Goal: Task Accomplishment & Management: Use online tool/utility

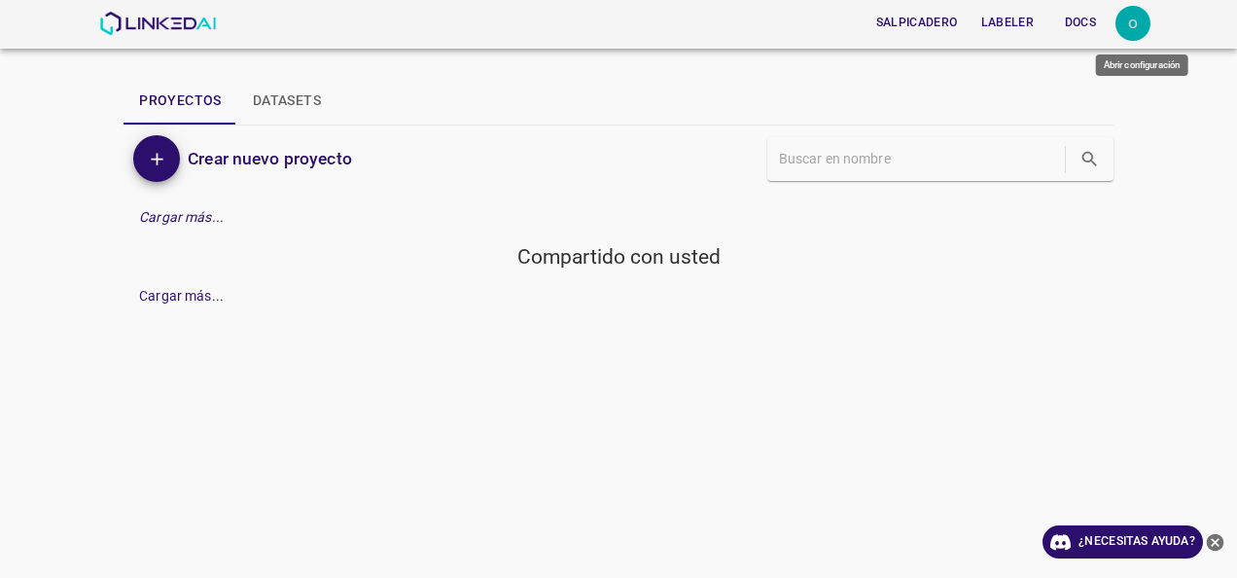
click at [1123, 24] on div "o" at bounding box center [1133, 23] width 35 height 35
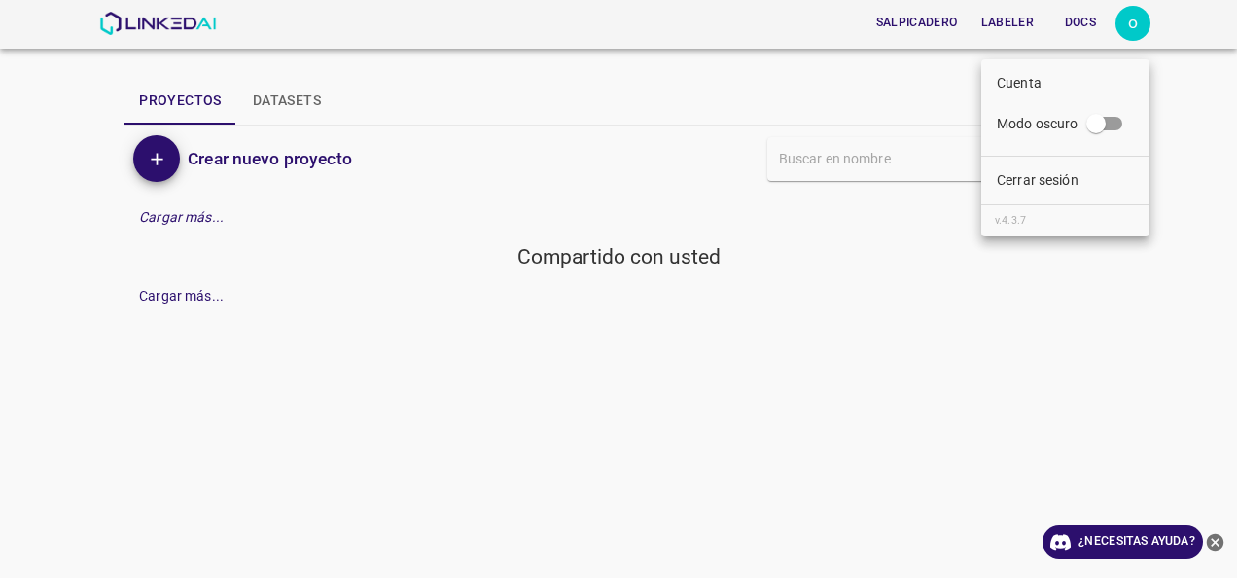
click at [1123, 24] on div at bounding box center [618, 289] width 1237 height 578
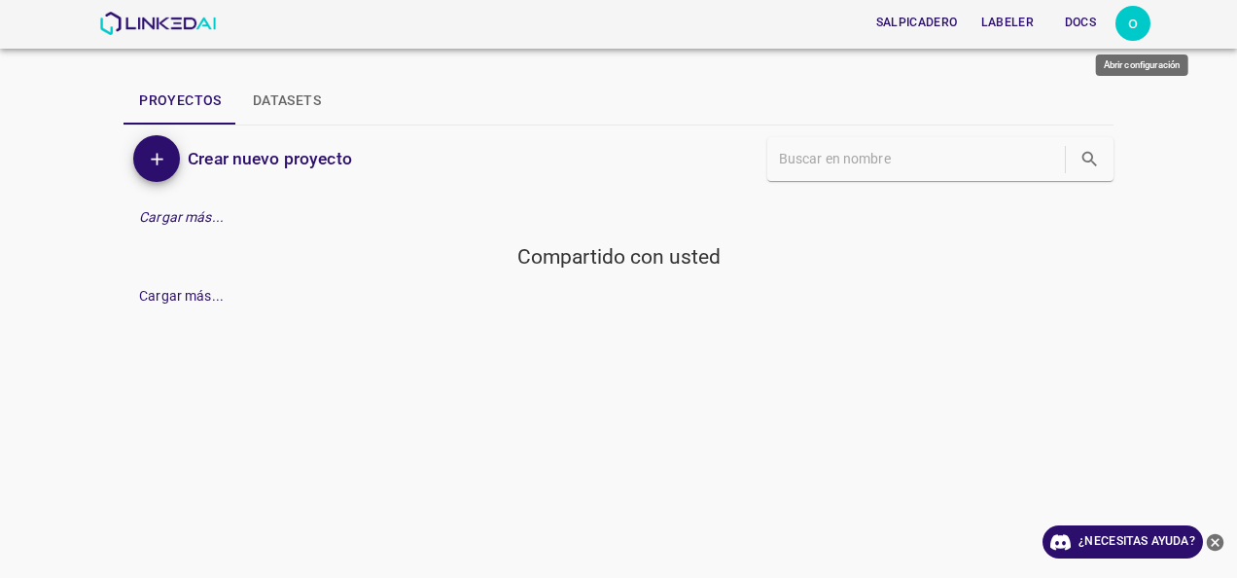
click at [1124, 28] on div "o" at bounding box center [1133, 23] width 35 height 35
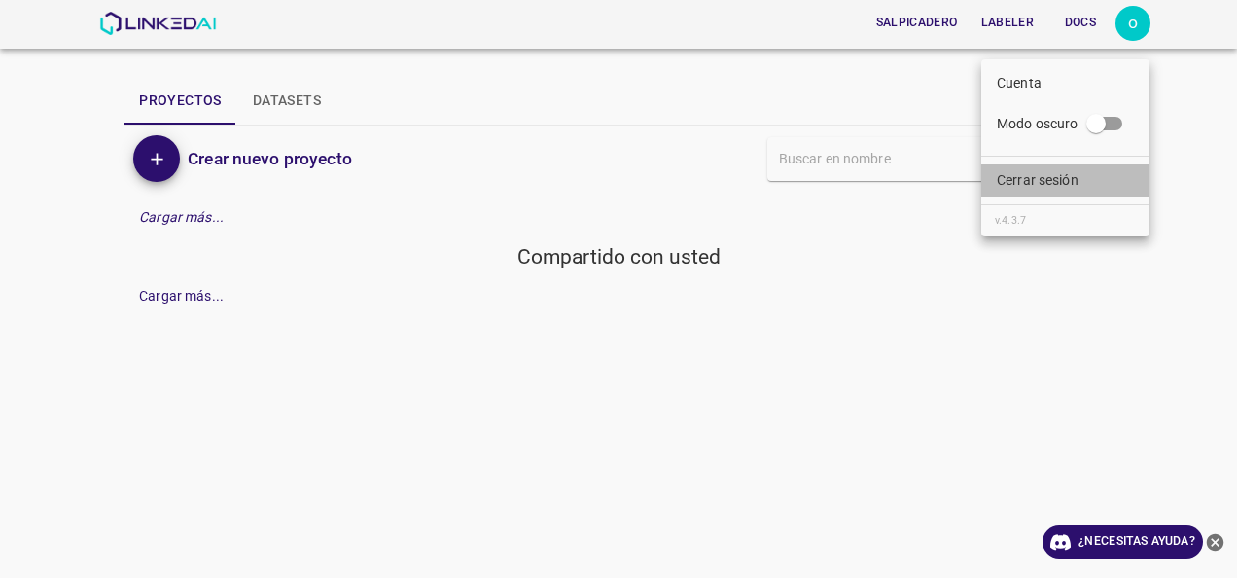
click at [1039, 187] on p "Cerrar sesión" at bounding box center [1038, 180] width 82 height 20
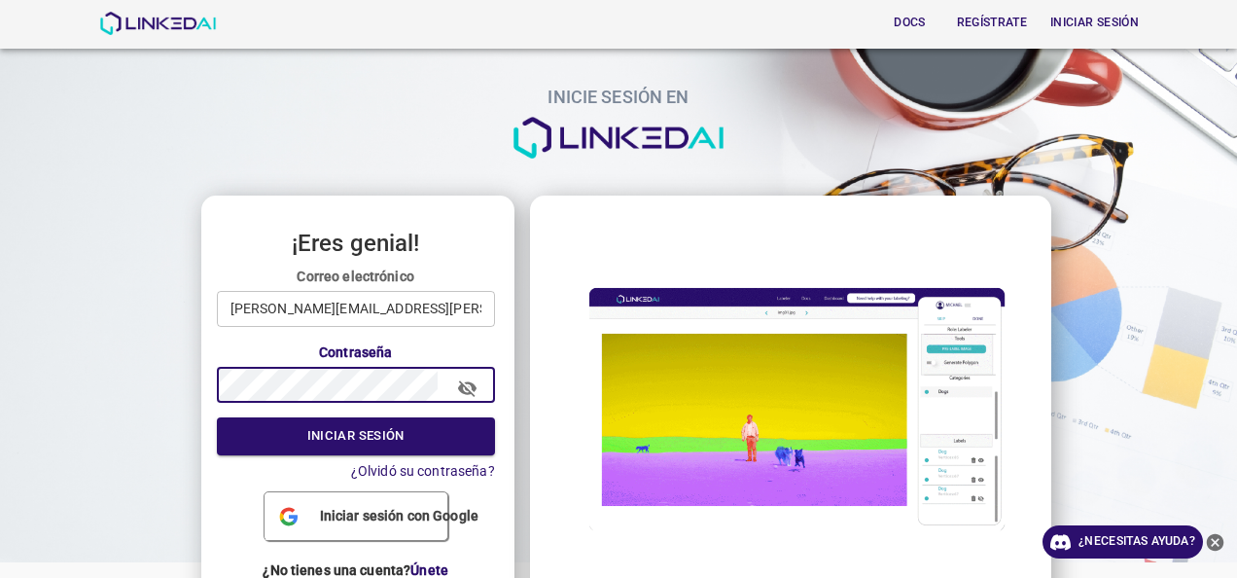
click at [457, 383] on icon "button" at bounding box center [467, 388] width 20 height 20
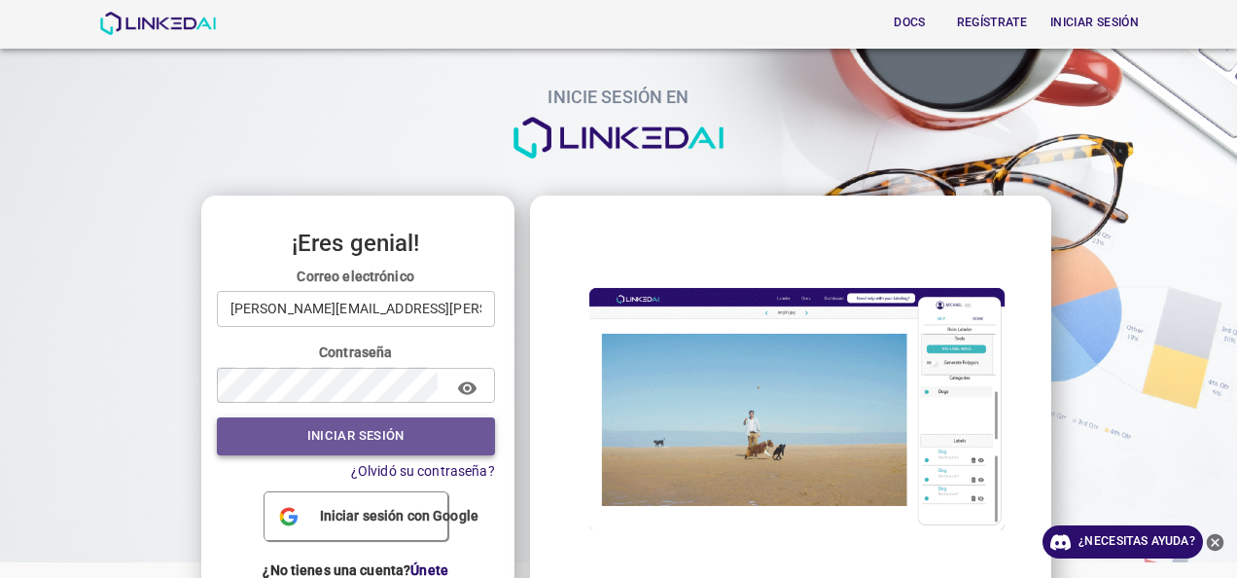
click at [397, 441] on font "Iniciar sesión" at bounding box center [355, 436] width 97 height 22
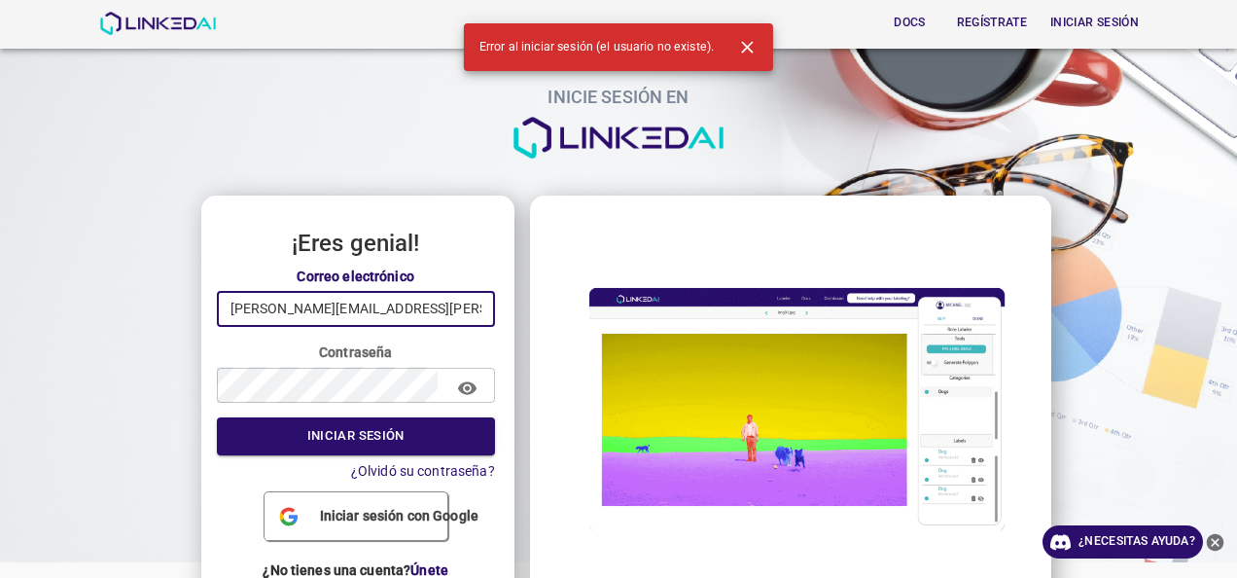
click at [391, 311] on input "oscar.pachon@gmail.com" at bounding box center [356, 309] width 278 height 36
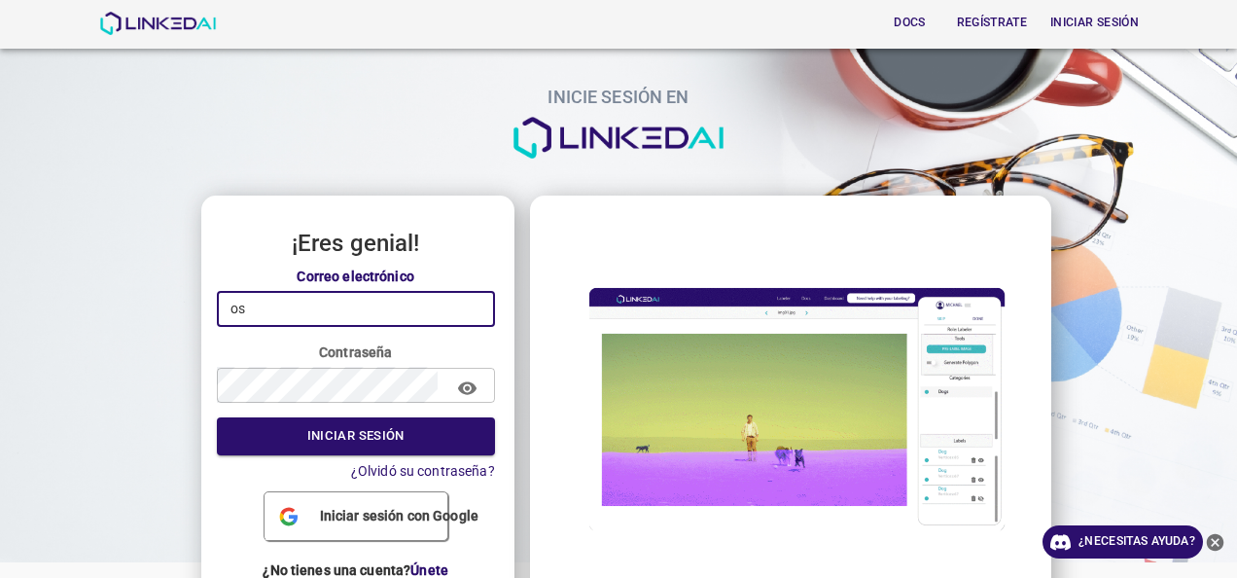
type input "o"
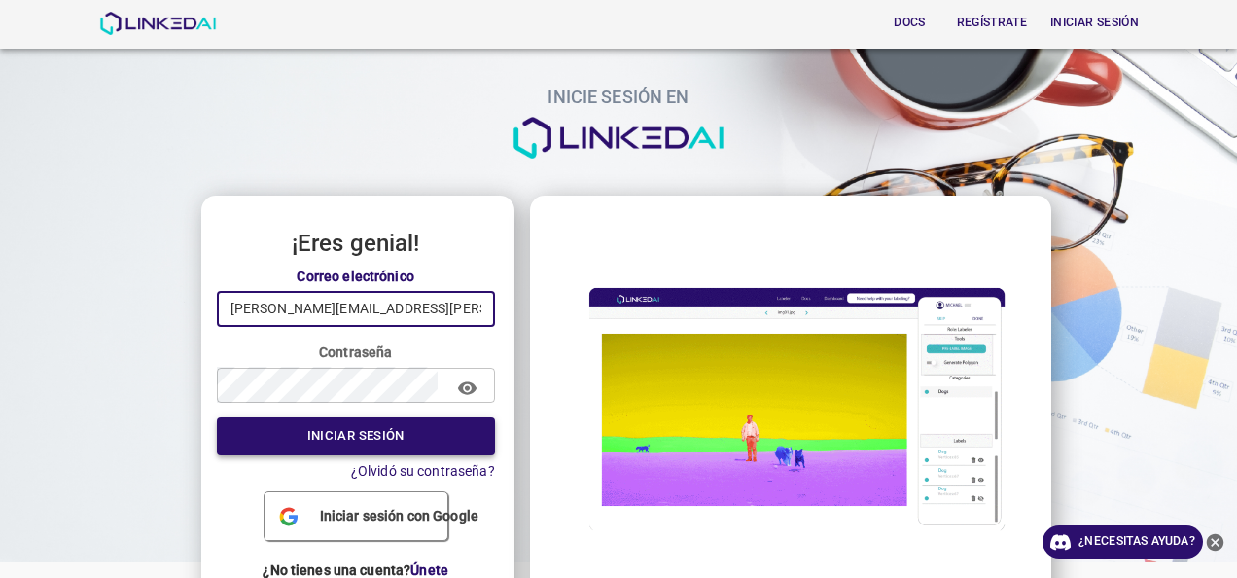
click at [388, 444] on font "Iniciar sesión" at bounding box center [355, 436] width 97 height 22
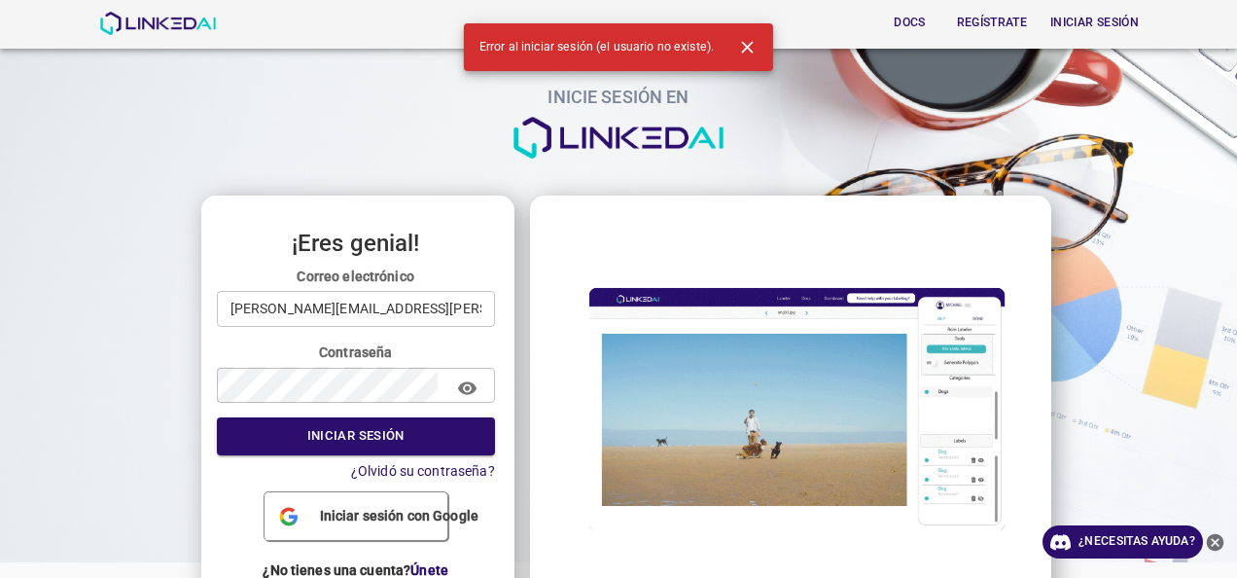
click at [424, 311] on input "oscar.pachon@gmail.com" at bounding box center [356, 309] width 278 height 36
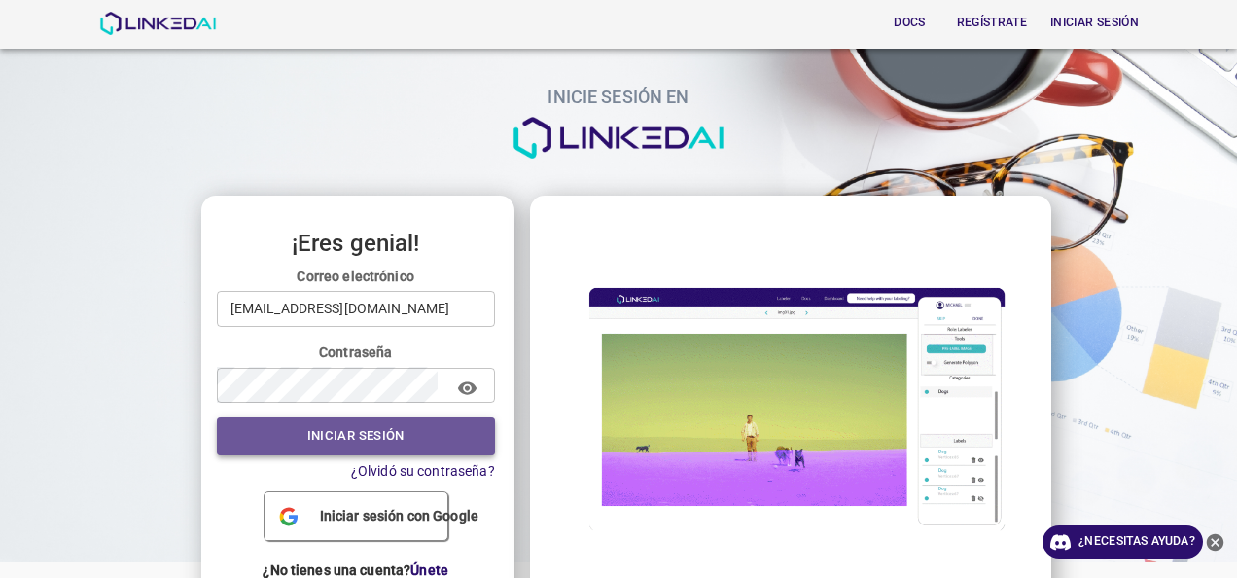
click at [393, 437] on font "Iniciar sesión" at bounding box center [355, 436] width 97 height 22
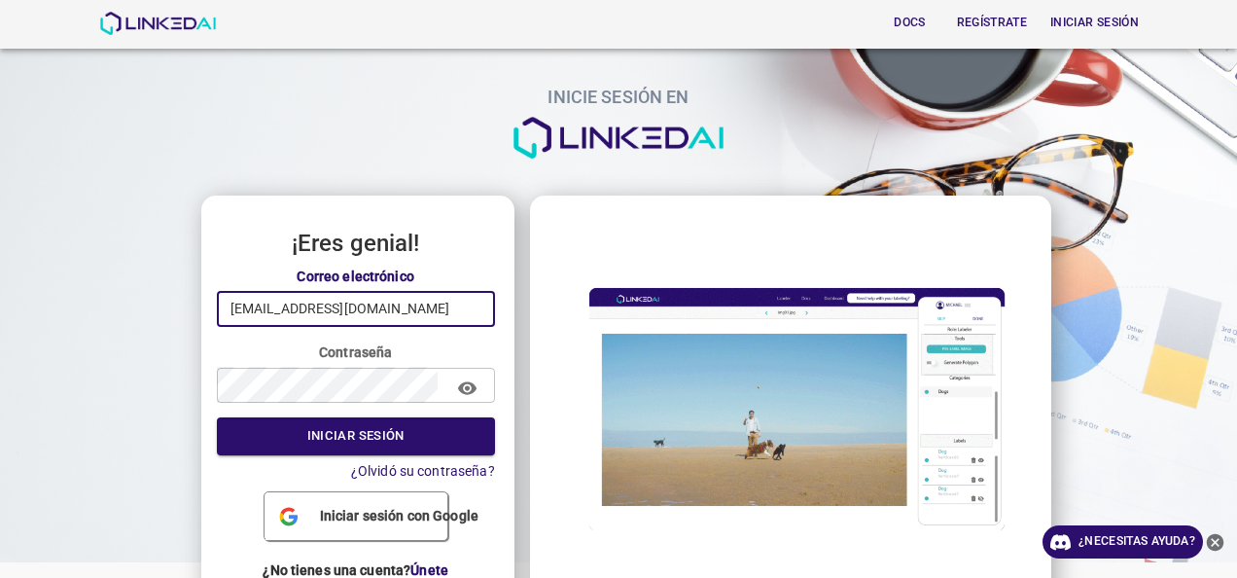
click at [389, 300] on input "osanchez@hotmail.com" at bounding box center [356, 309] width 278 height 36
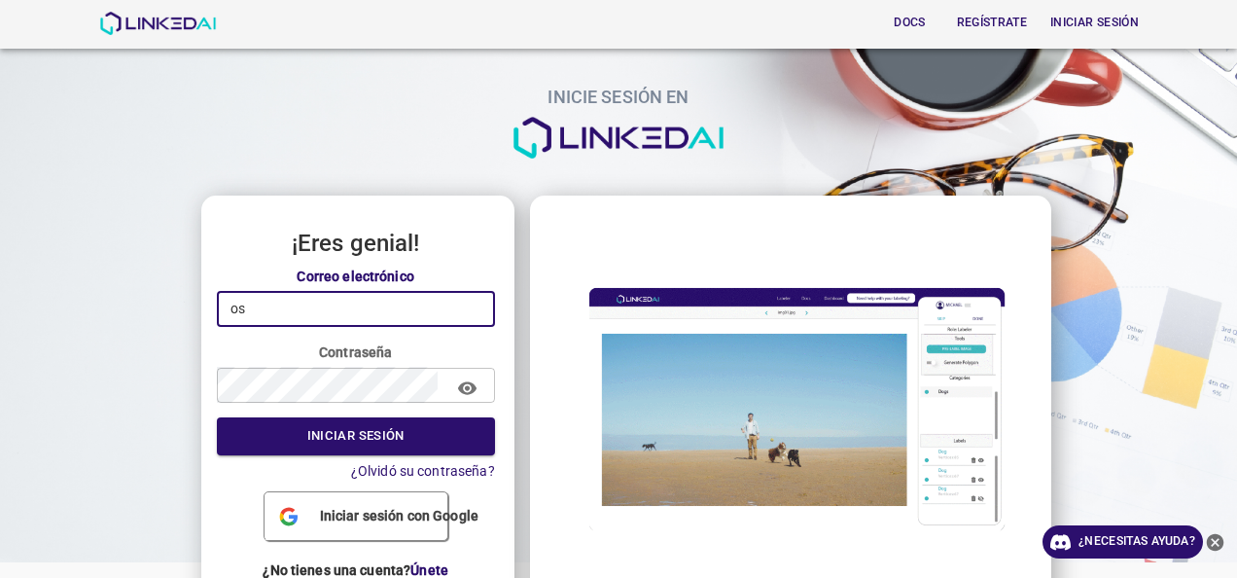
type input "o"
type input "[EMAIL_ADDRESS][DOMAIN_NAME]"
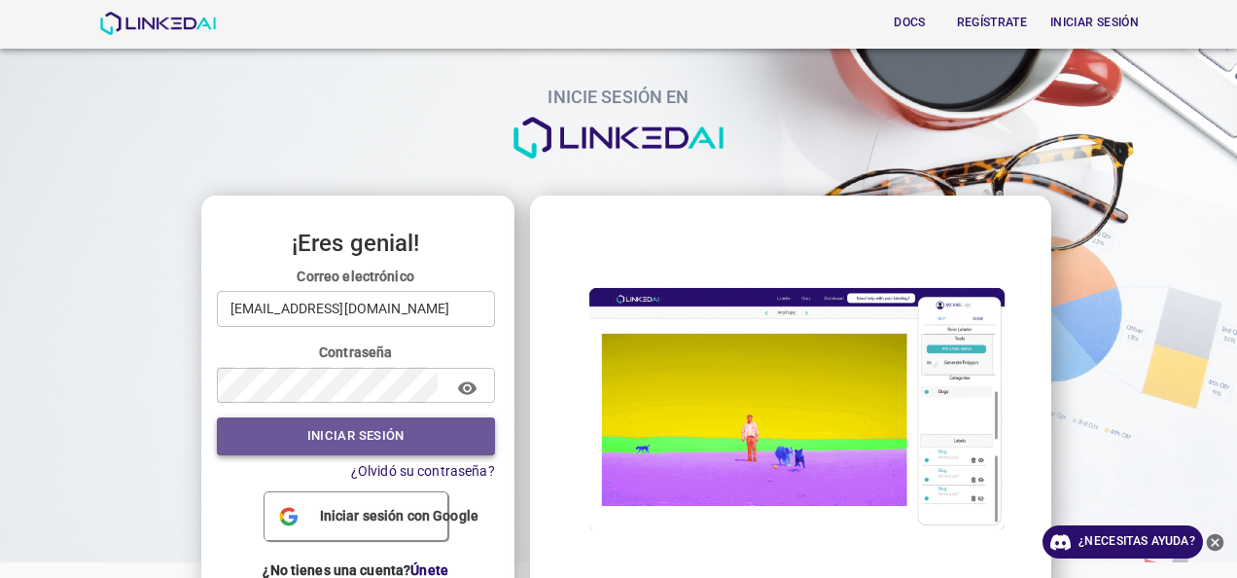
click at [374, 422] on button "Iniciar sesión" at bounding box center [356, 436] width 278 height 38
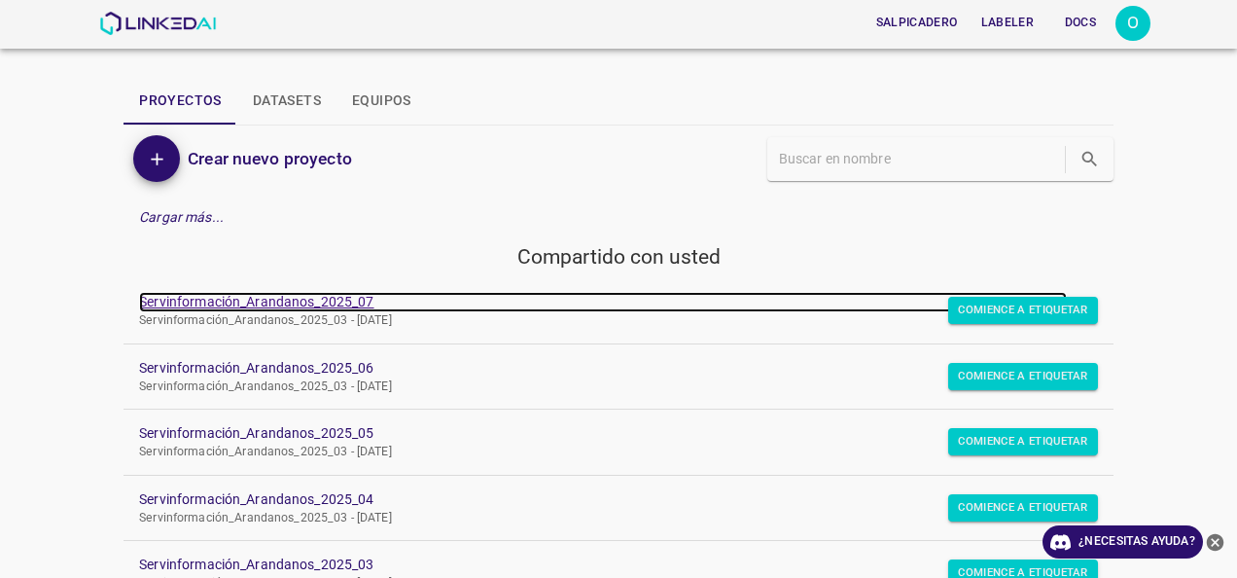
click at [329, 298] on link "Servinformación_Arandanos_2025_07" at bounding box center [603, 302] width 928 height 20
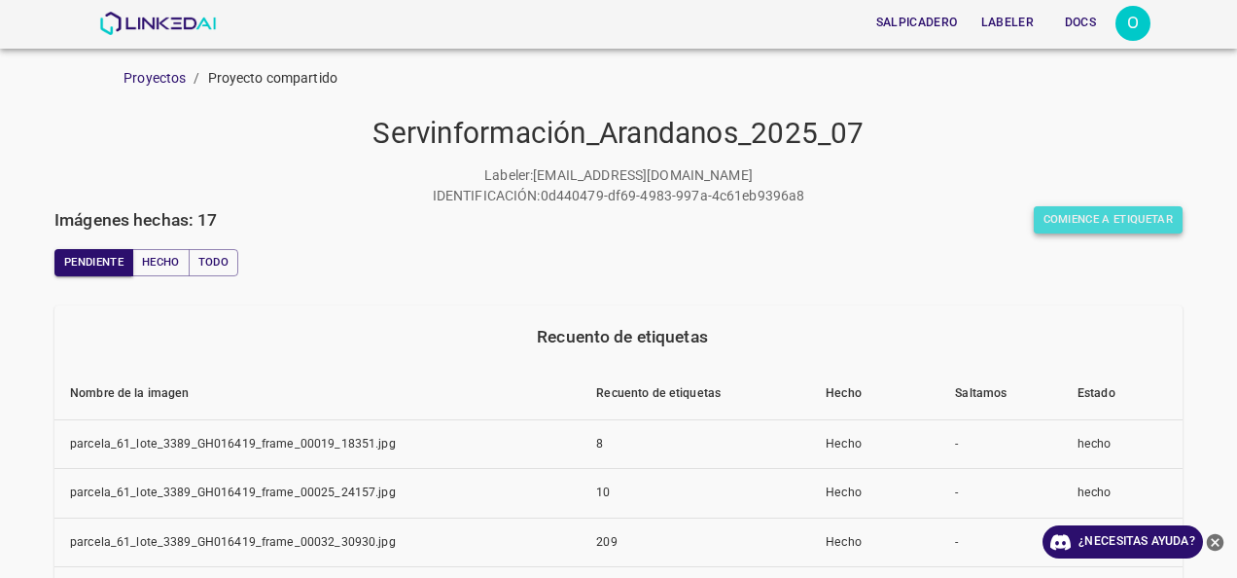
click at [1086, 224] on font "Comience a etiquetar" at bounding box center [1109, 219] width 130 height 19
